Goal: Task Accomplishment & Management: Use online tool/utility

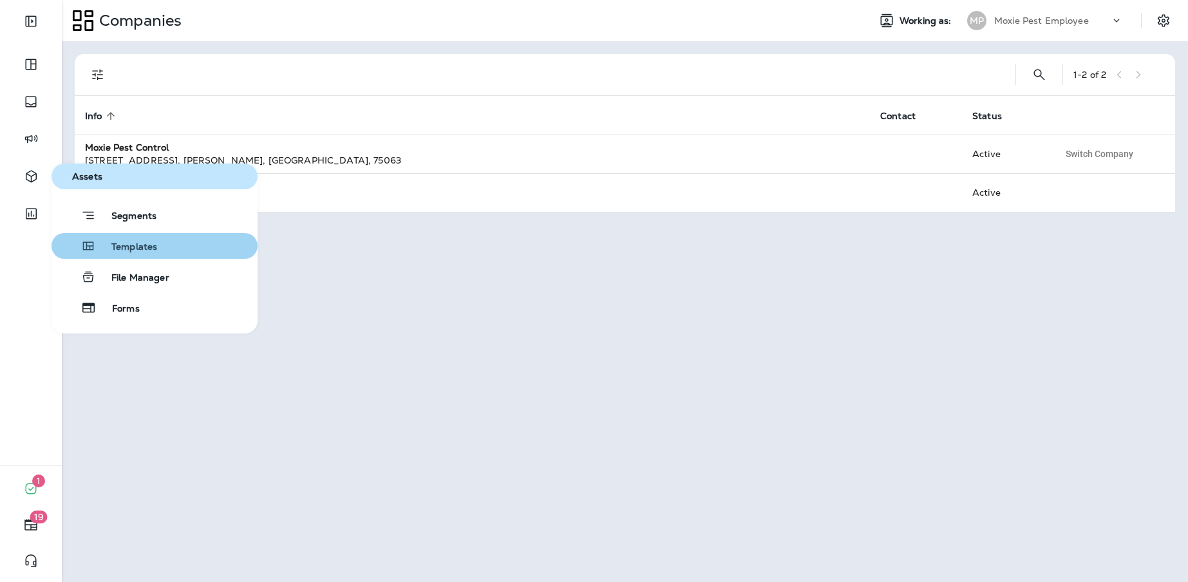
click at [115, 256] on button "Templates" at bounding box center [154, 246] width 206 height 26
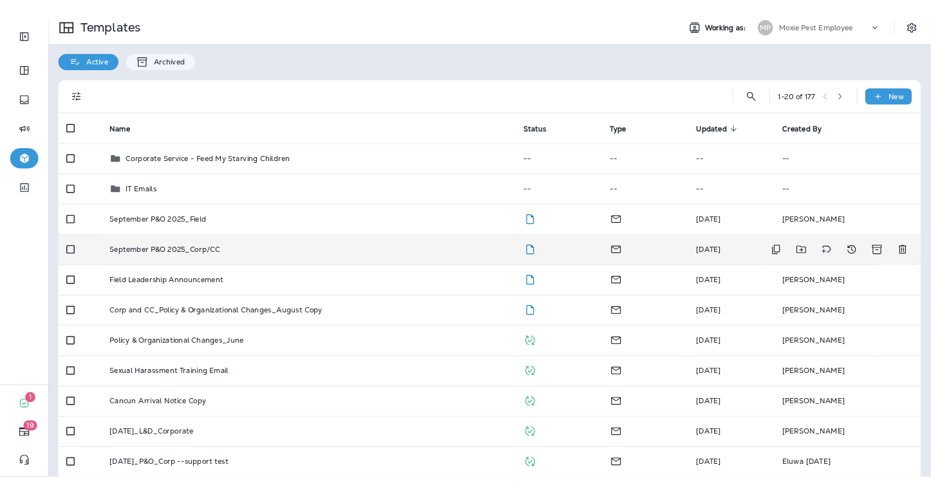
scroll to position [12, 0]
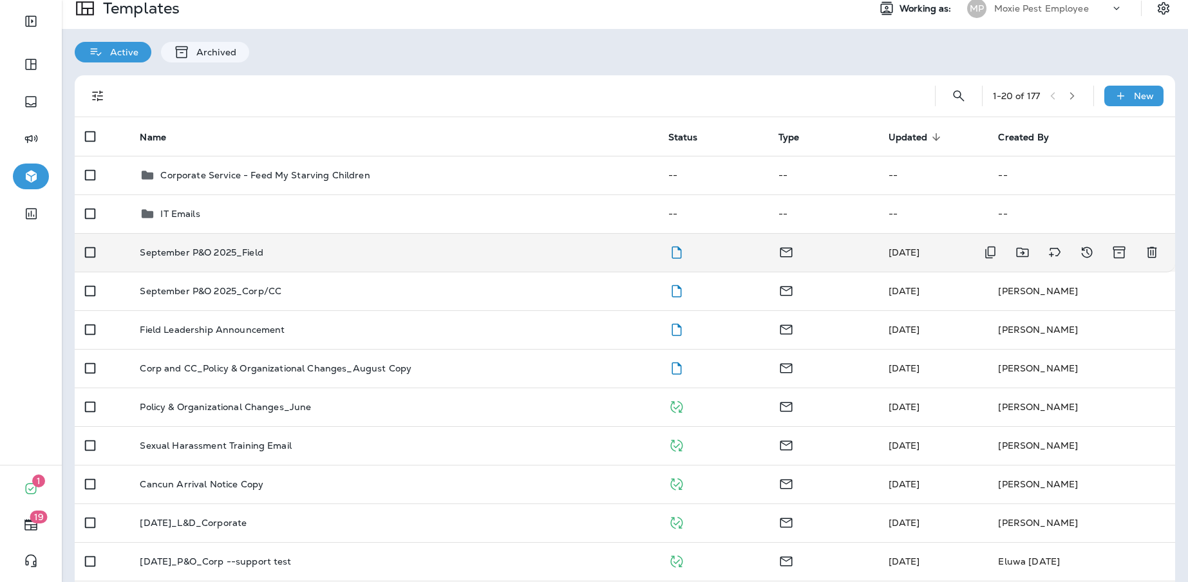
click at [226, 255] on p "September P&O 2025_Field" at bounding box center [201, 252] width 123 height 10
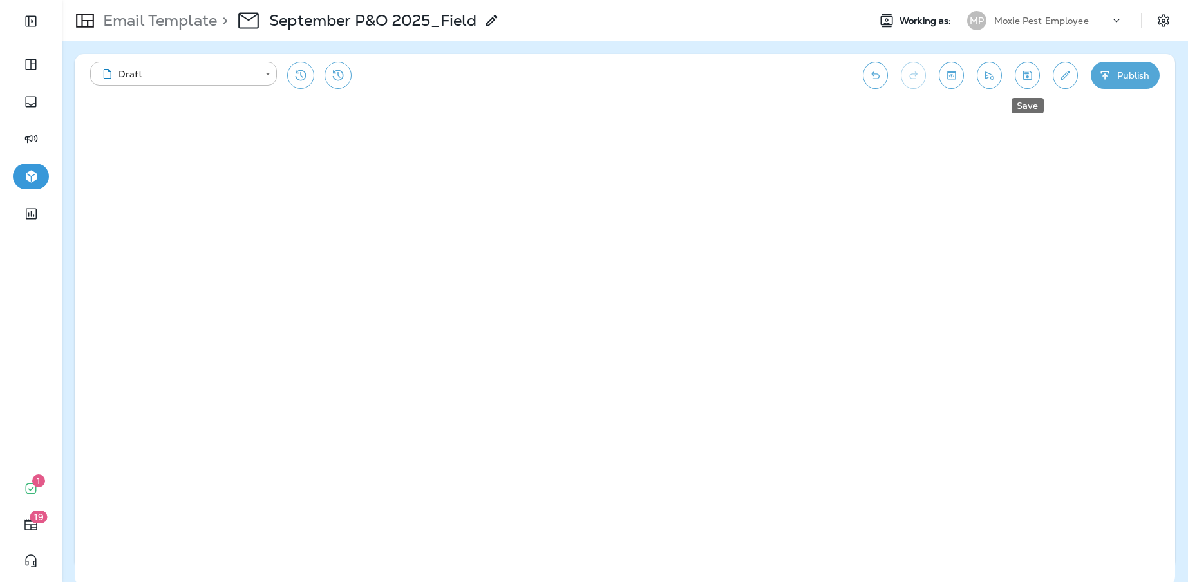
click at [1027, 79] on icon "Save" at bounding box center [1027, 75] width 14 height 13
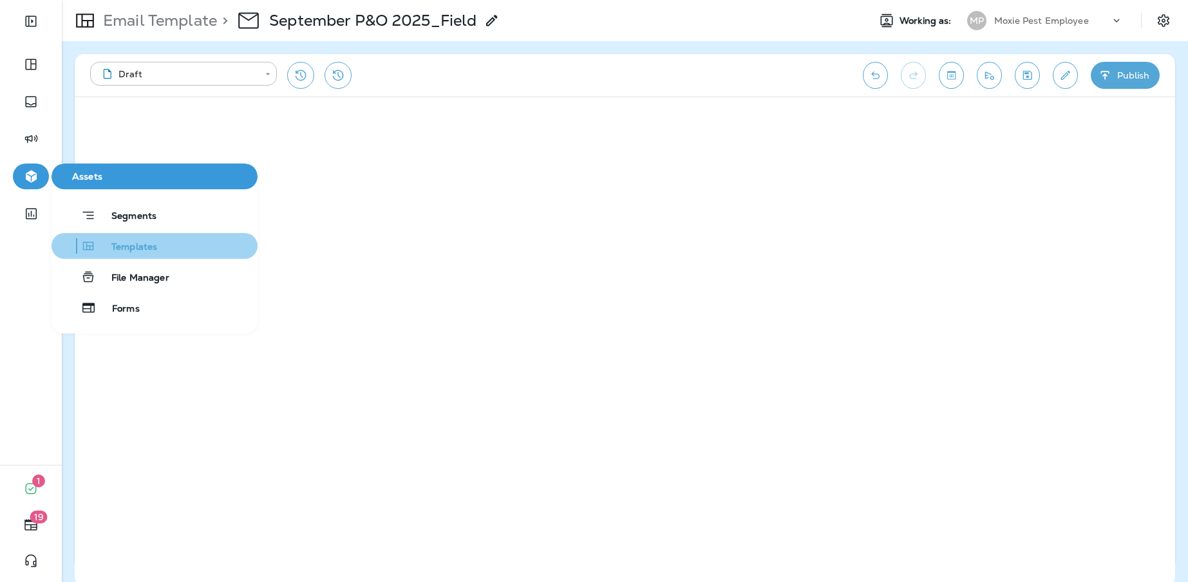
click at [132, 256] on button "Templates" at bounding box center [154, 246] width 206 height 26
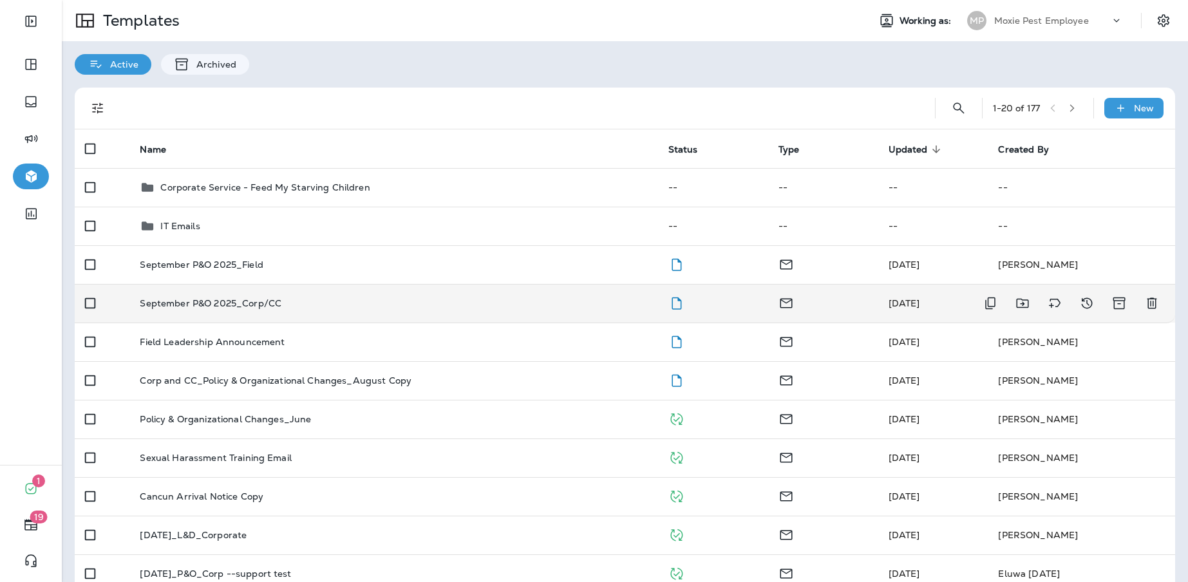
click at [270, 305] on p "September P&O 2025_Corp/CC" at bounding box center [211, 303] width 142 height 10
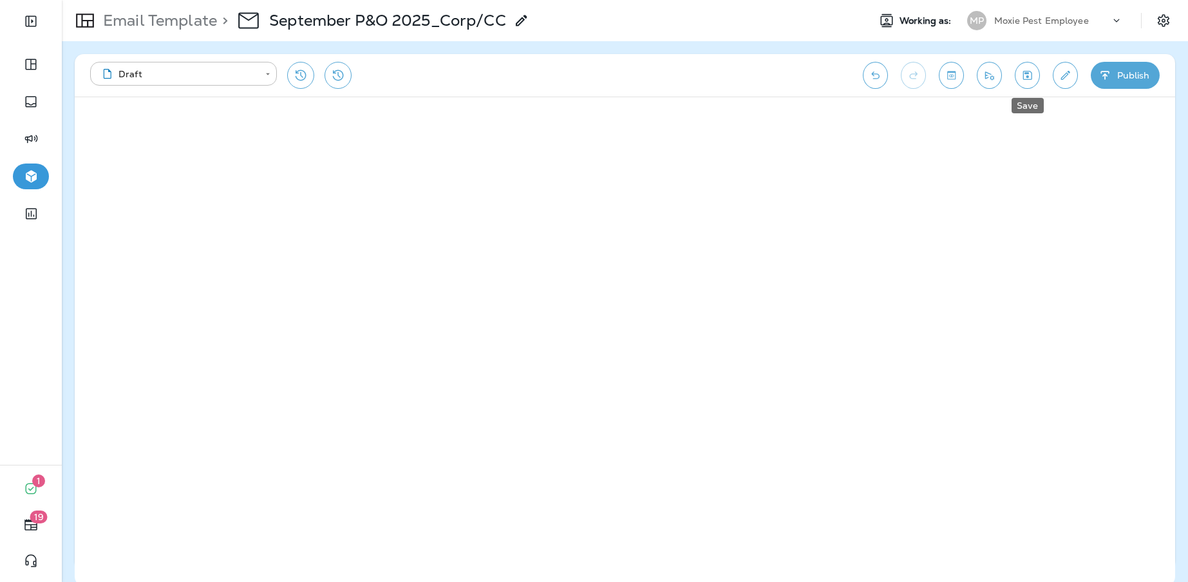
click at [1028, 79] on icon "Save" at bounding box center [1027, 75] width 9 height 9
click at [1022, 74] on icon "Save" at bounding box center [1027, 75] width 14 height 13
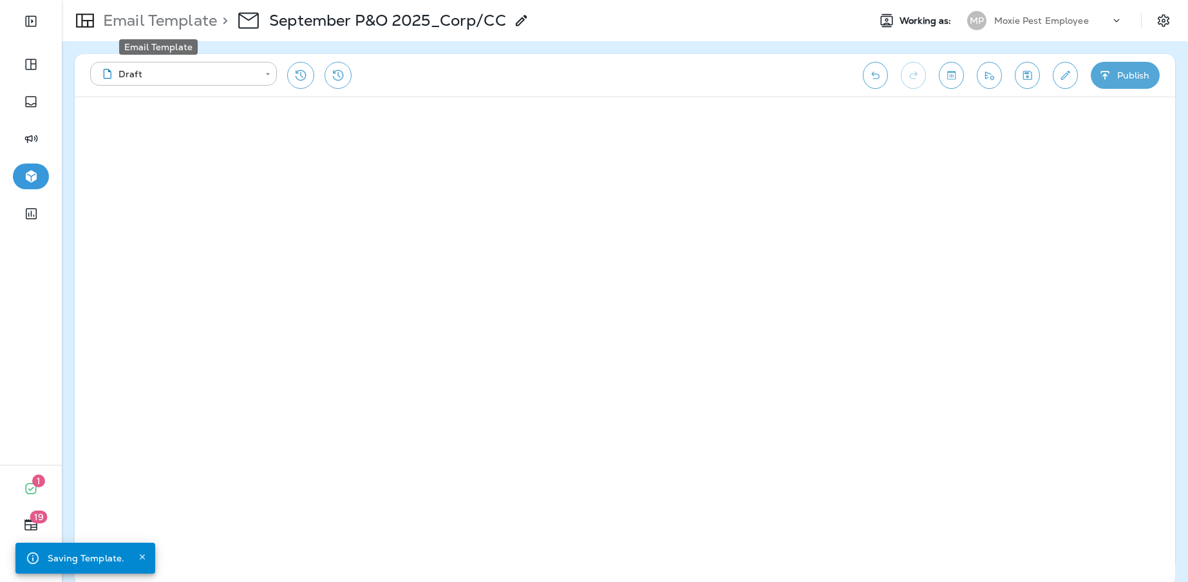
click at [165, 28] on p "Email Template" at bounding box center [157, 20] width 119 height 19
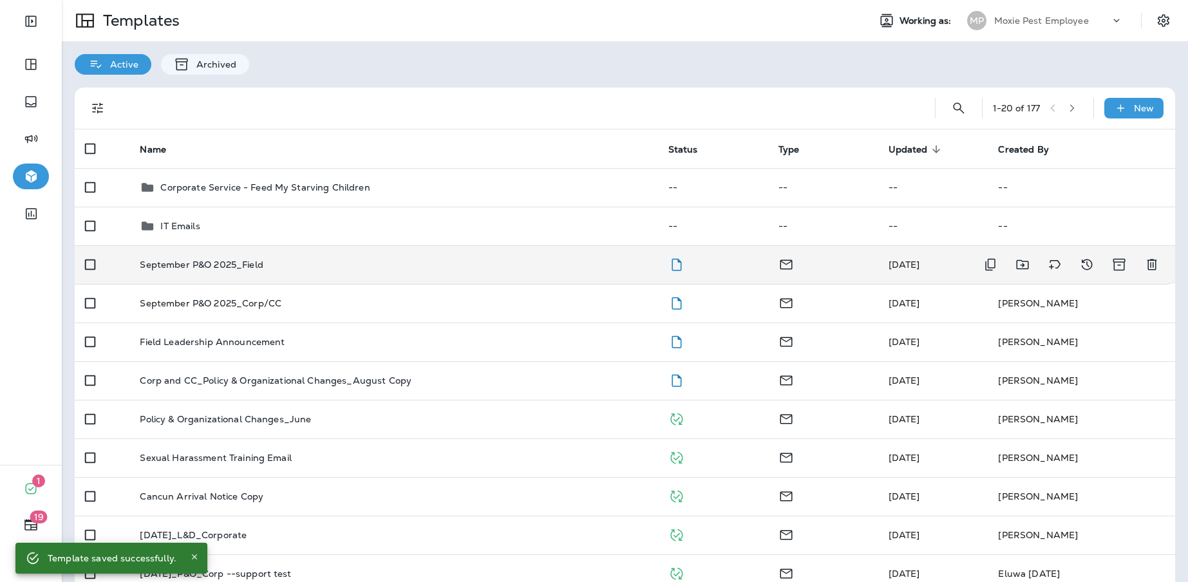
click at [254, 267] on p "September P&O 2025_Field" at bounding box center [201, 264] width 123 height 10
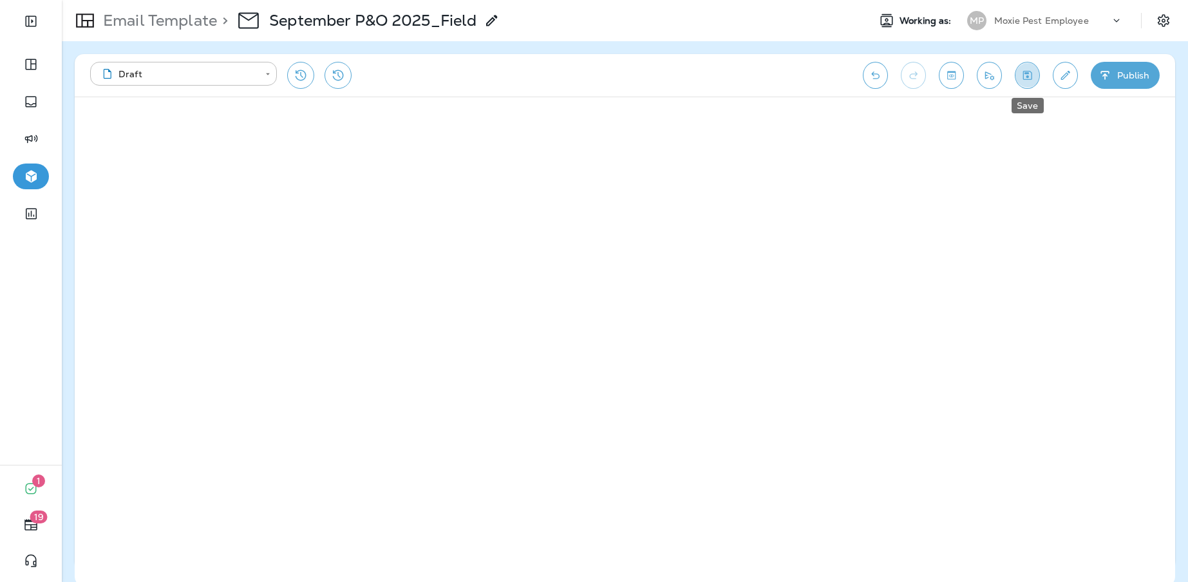
click at [1024, 77] on icon "Save" at bounding box center [1027, 75] width 14 height 13
click at [982, 80] on icon "Send test email" at bounding box center [989, 75] width 14 height 13
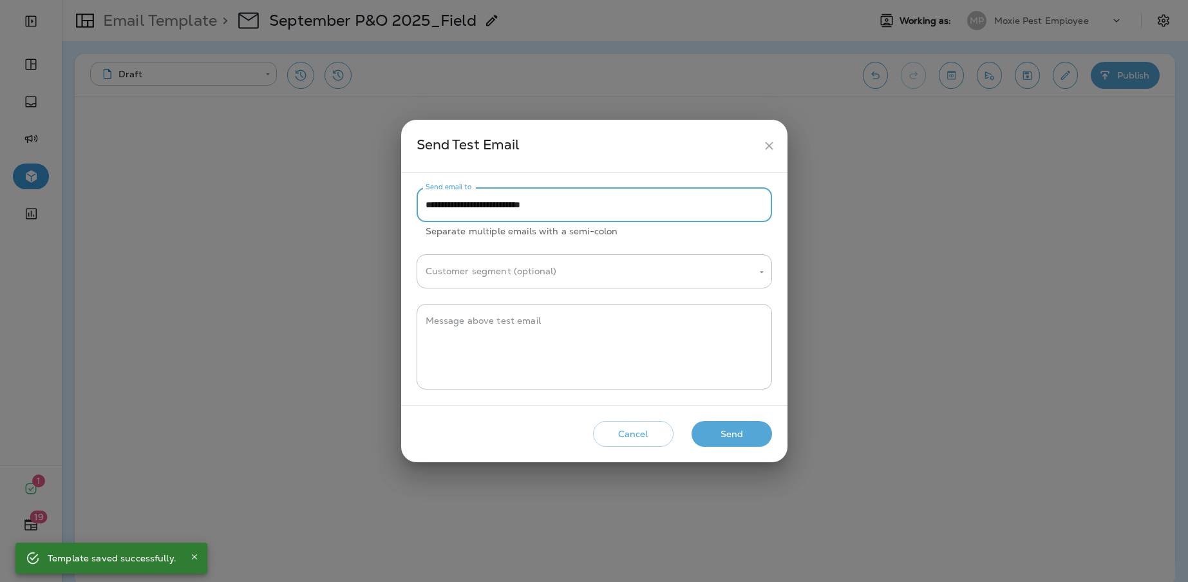
drag, startPoint x: 467, startPoint y: 207, endPoint x: 425, endPoint y: 208, distance: 42.5
click at [425, 208] on input "**********" at bounding box center [593, 205] width 355 height 34
type input "**********"
click at [743, 435] on button "Send" at bounding box center [731, 434] width 80 height 26
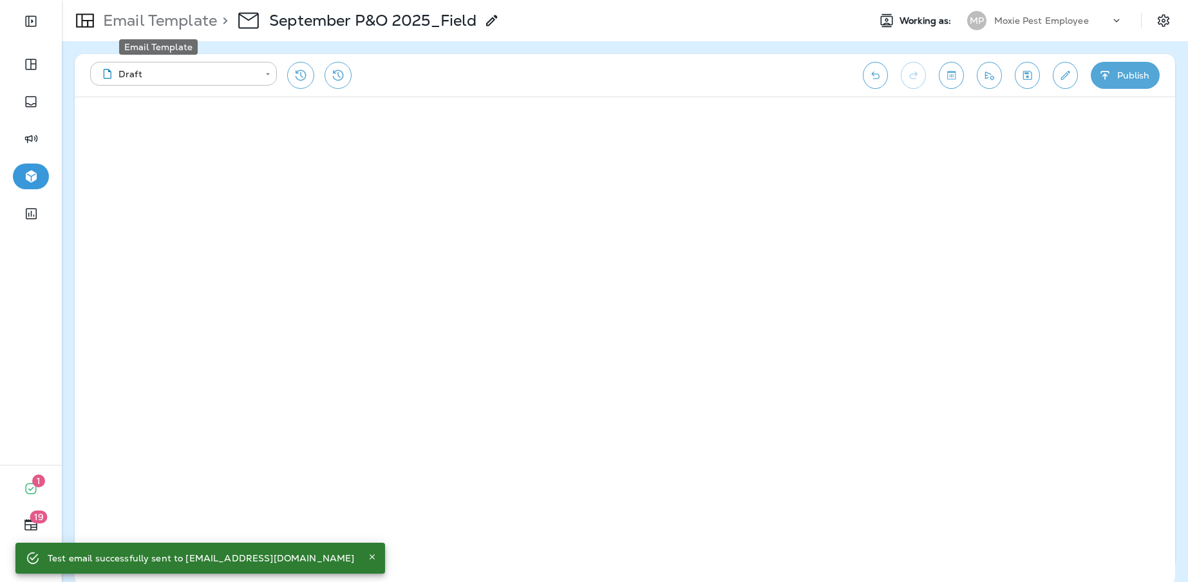
click at [164, 20] on p "Email Template" at bounding box center [157, 20] width 119 height 19
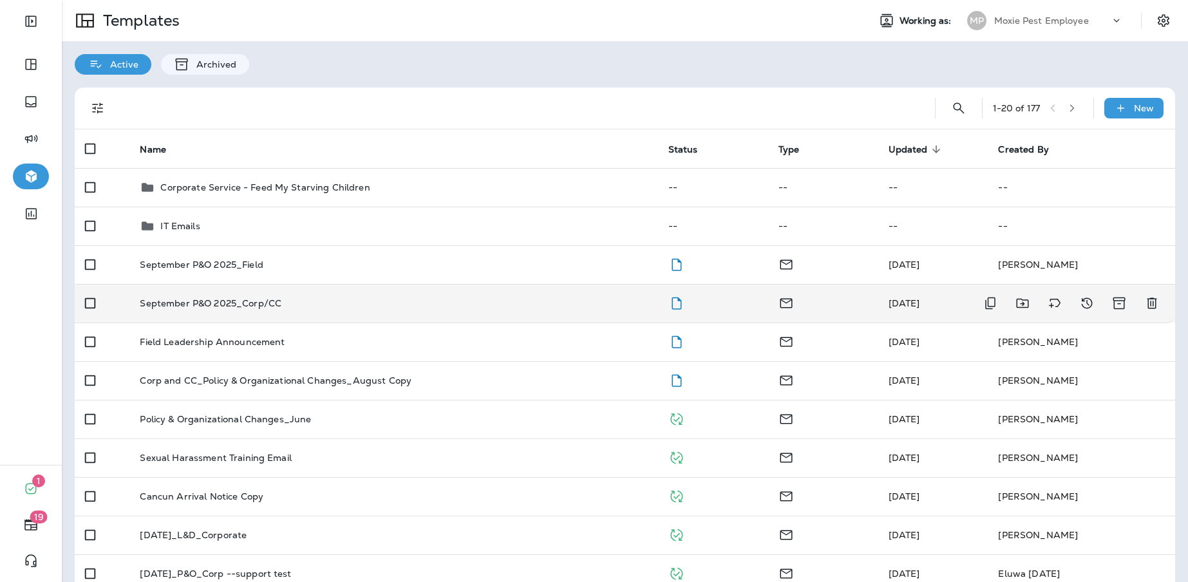
click at [210, 299] on p "September P&O 2025_Corp/CC" at bounding box center [211, 303] width 142 height 10
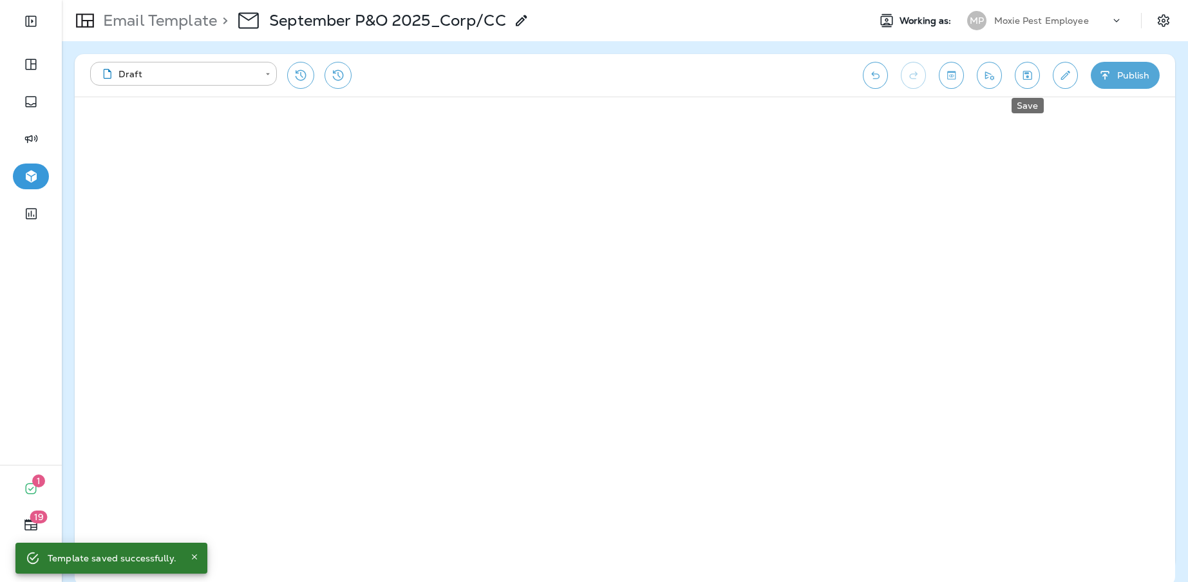
click at [1028, 80] on icon "Save" at bounding box center [1027, 75] width 14 height 13
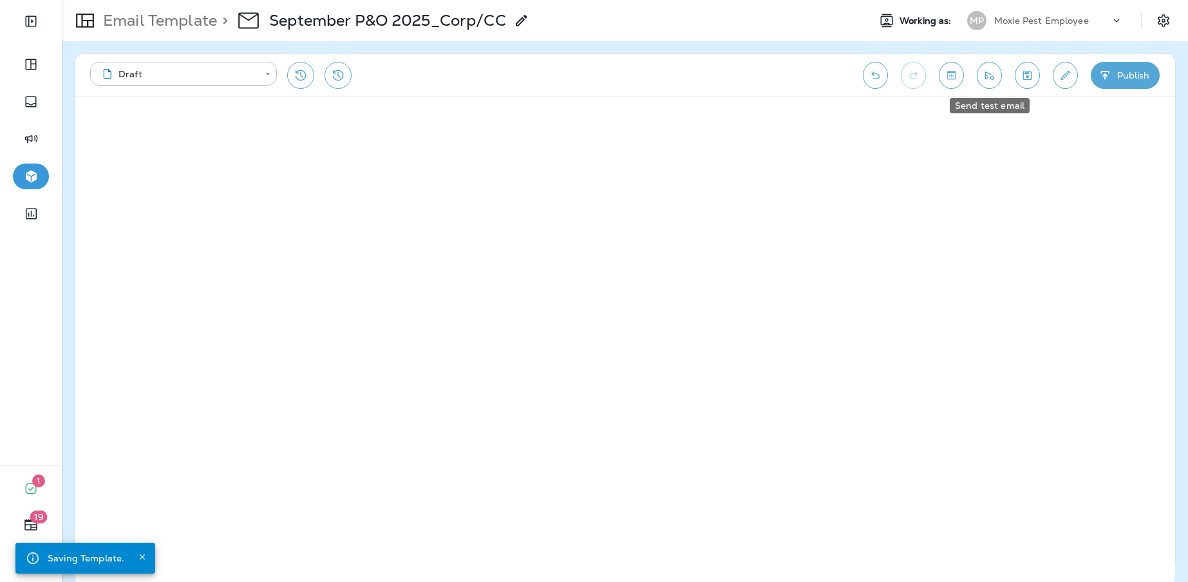
click at [991, 82] on button "Send test email" at bounding box center [989, 75] width 25 height 27
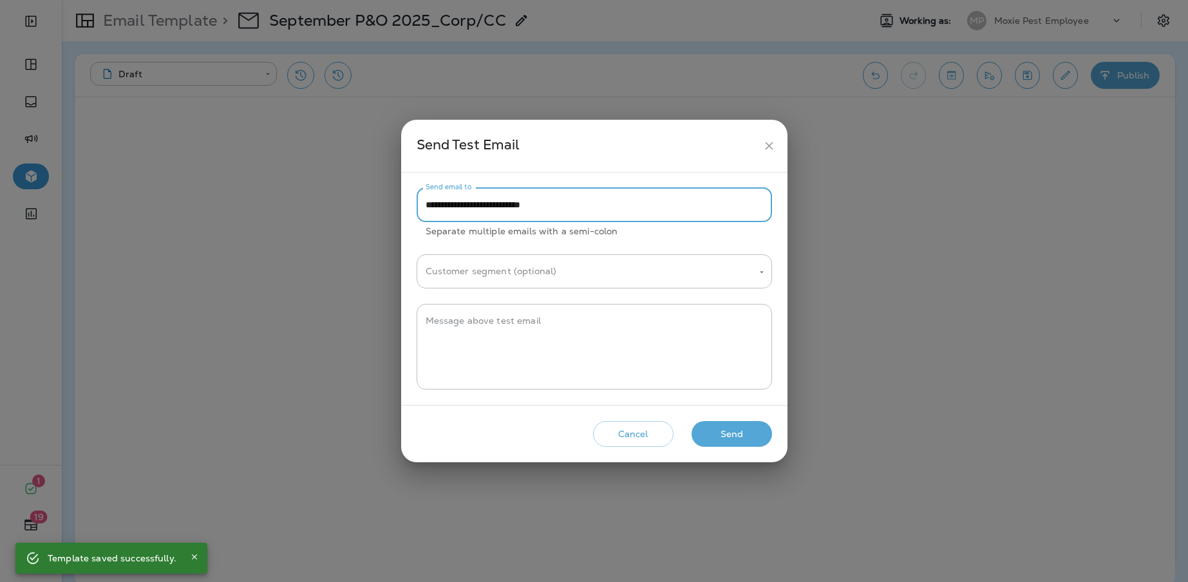
drag, startPoint x: 467, startPoint y: 208, endPoint x: 425, endPoint y: 208, distance: 41.8
click at [425, 208] on input "**********" at bounding box center [593, 205] width 355 height 34
type input "**********"
click at [718, 436] on button "Send" at bounding box center [731, 434] width 80 height 26
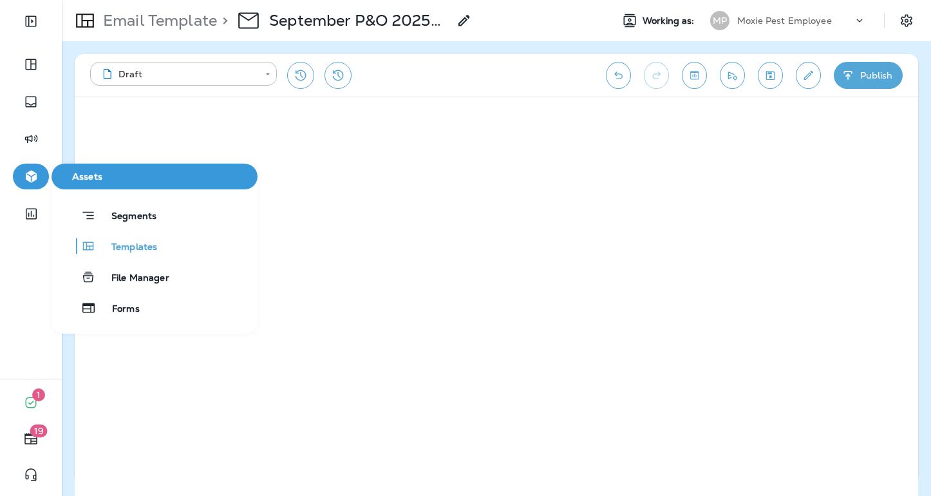
click at [38, 174] on icon "button" at bounding box center [31, 176] width 16 height 15
click at [30, 176] on icon "button" at bounding box center [31, 176] width 16 height 15
click at [33, 176] on icon "button" at bounding box center [31, 177] width 11 height 12
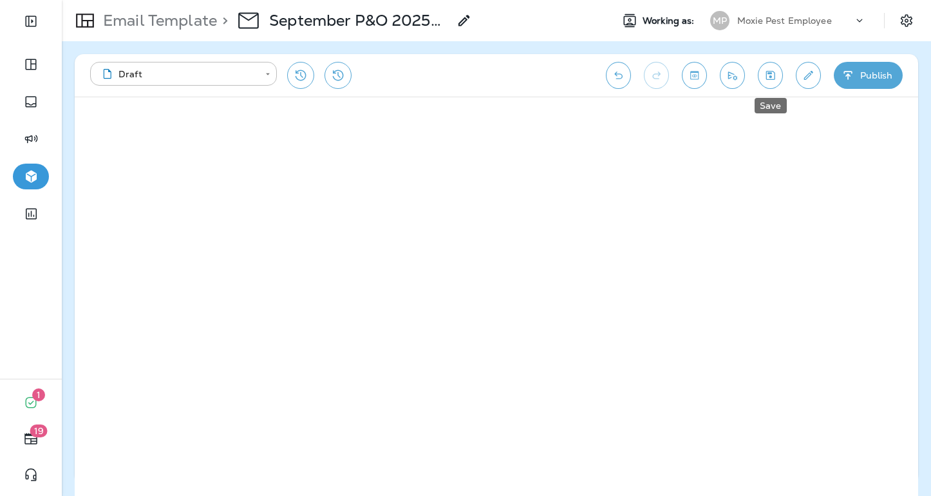
click at [771, 77] on icon "Save" at bounding box center [770, 75] width 9 height 9
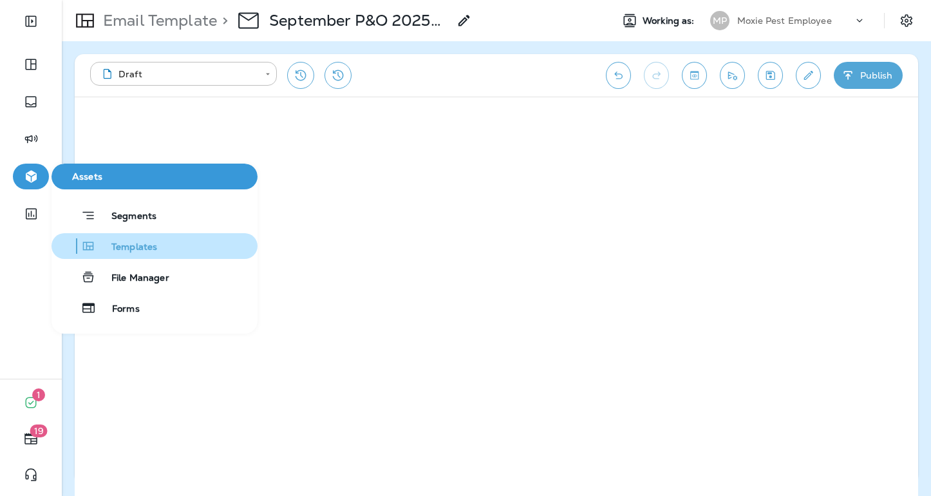
click at [102, 239] on div "Templates" at bounding box center [107, 245] width 100 height 15
